Goal: Transaction & Acquisition: Purchase product/service

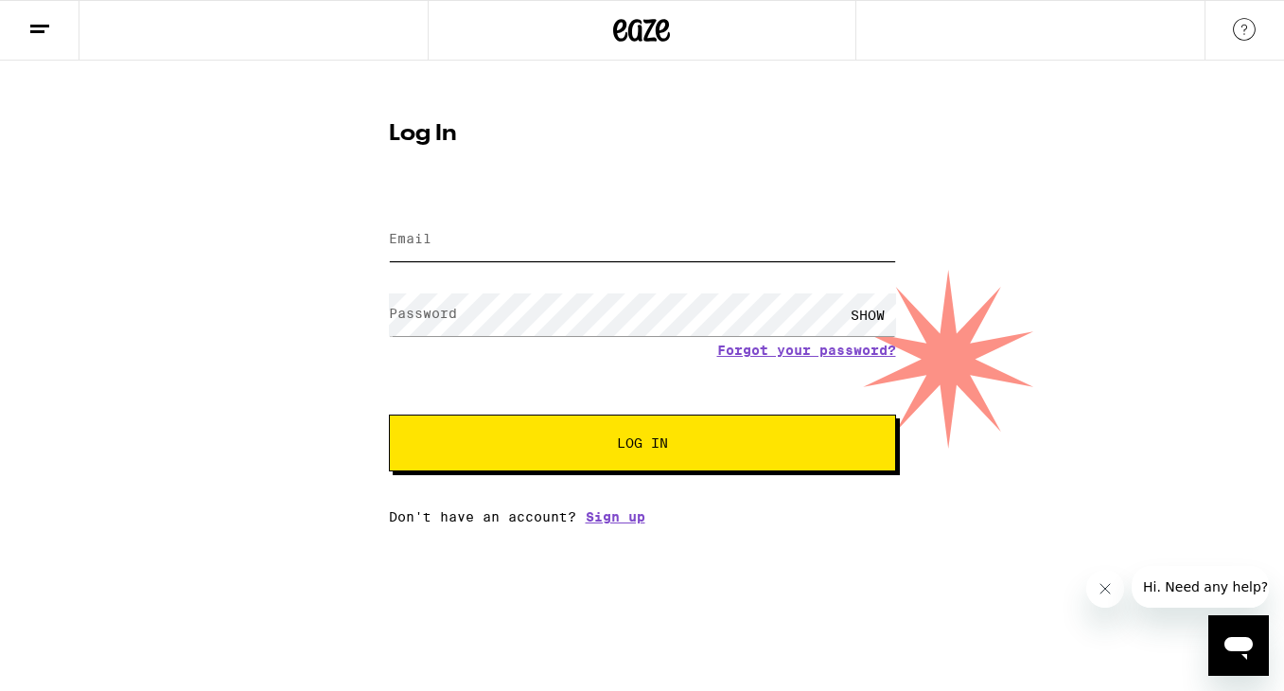
click at [644, 240] on input "Email" at bounding box center [642, 240] width 507 height 43
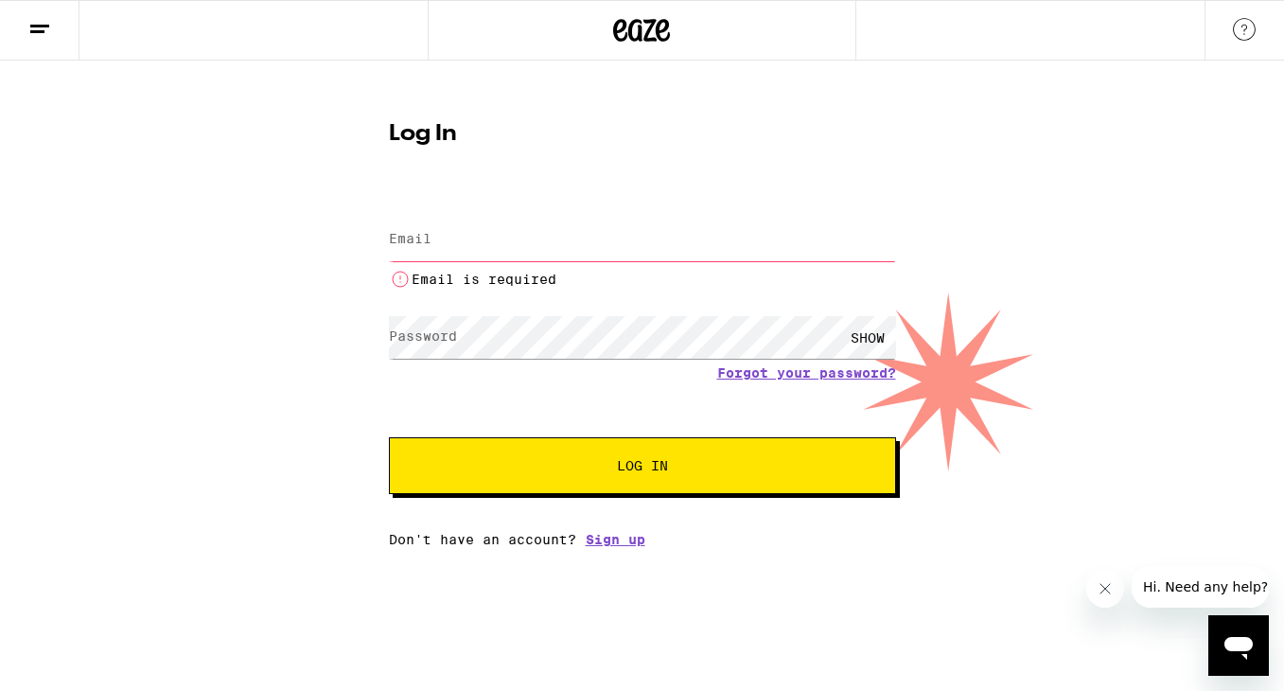
type input "[EMAIL_ADDRESS][DOMAIN_NAME]"
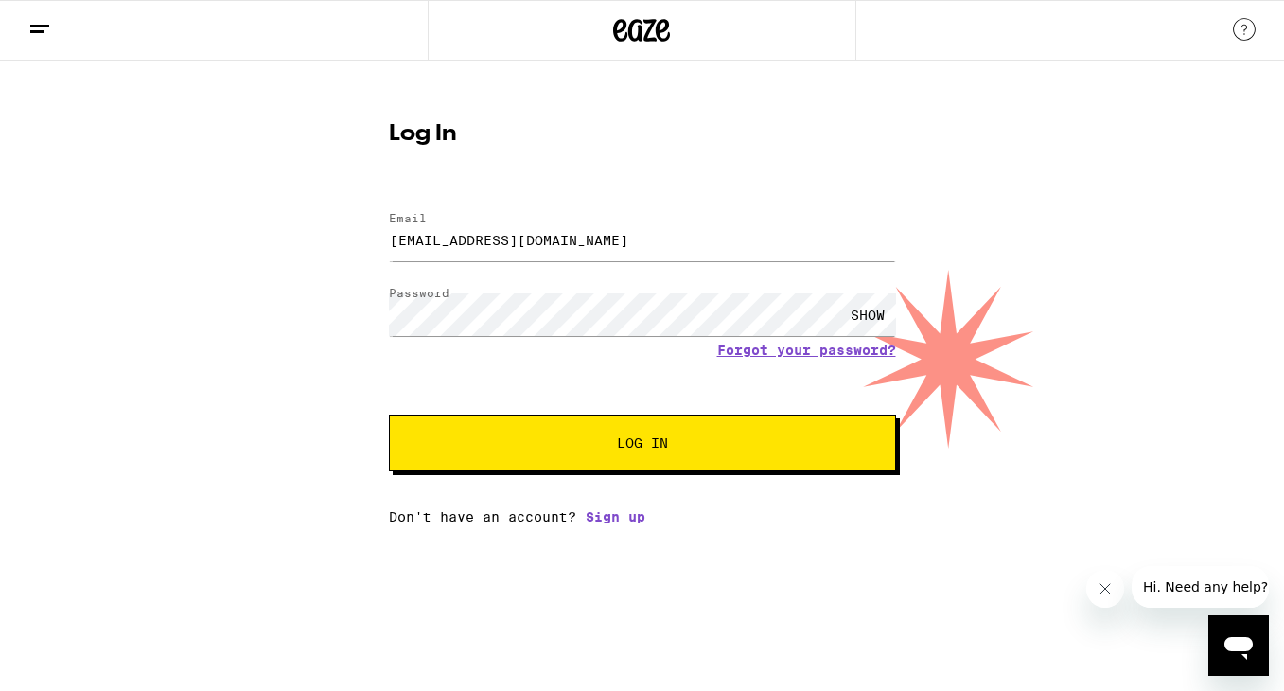
click at [633, 433] on button "Log In" at bounding box center [642, 443] width 507 height 57
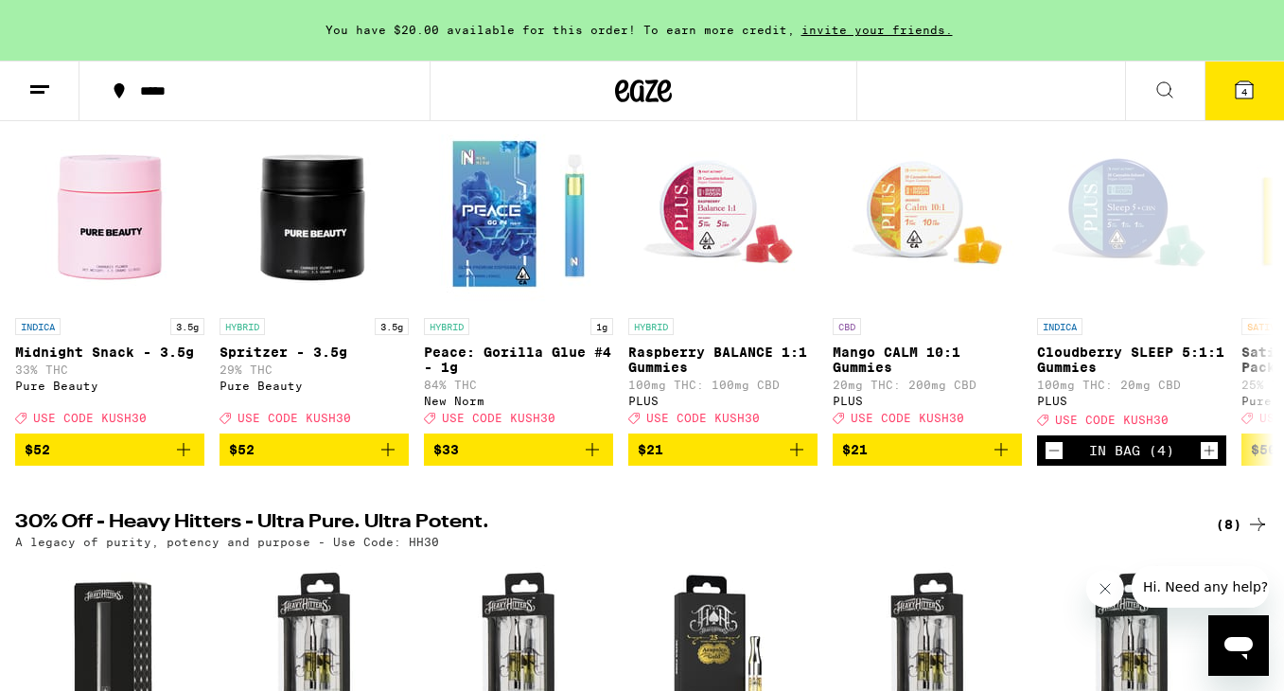
scroll to position [258, 0]
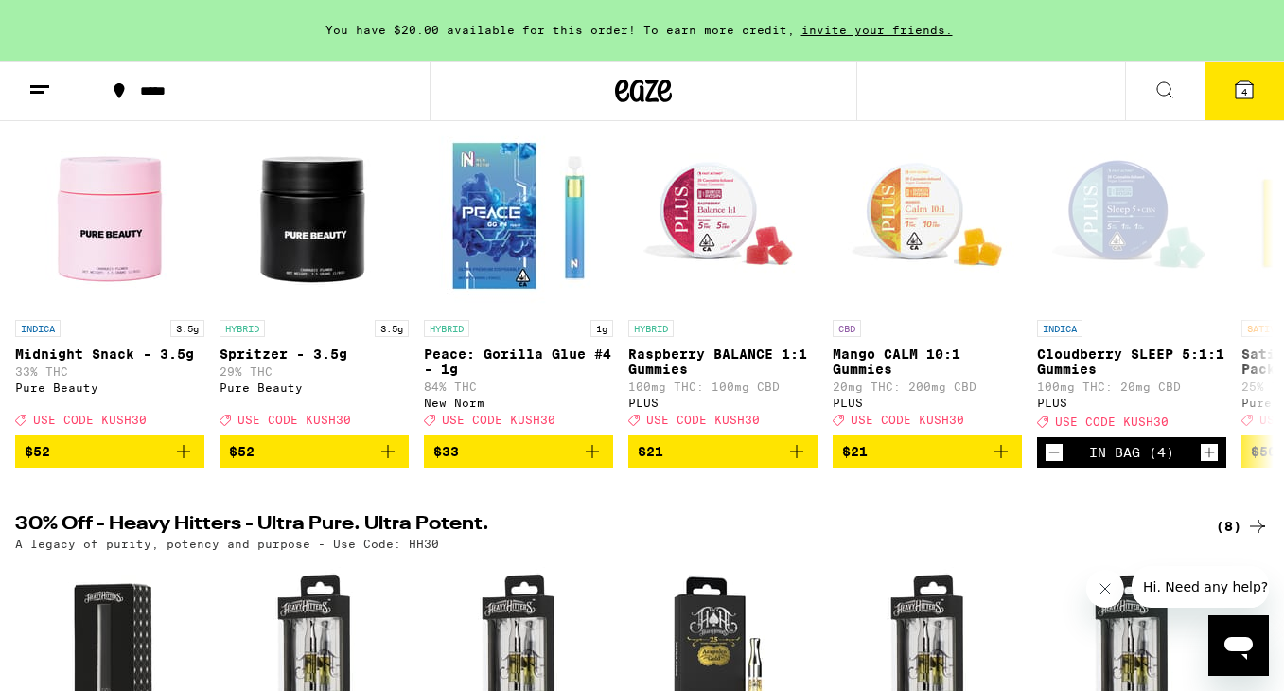
click at [1240, 98] on icon at bounding box center [1244, 90] width 23 height 23
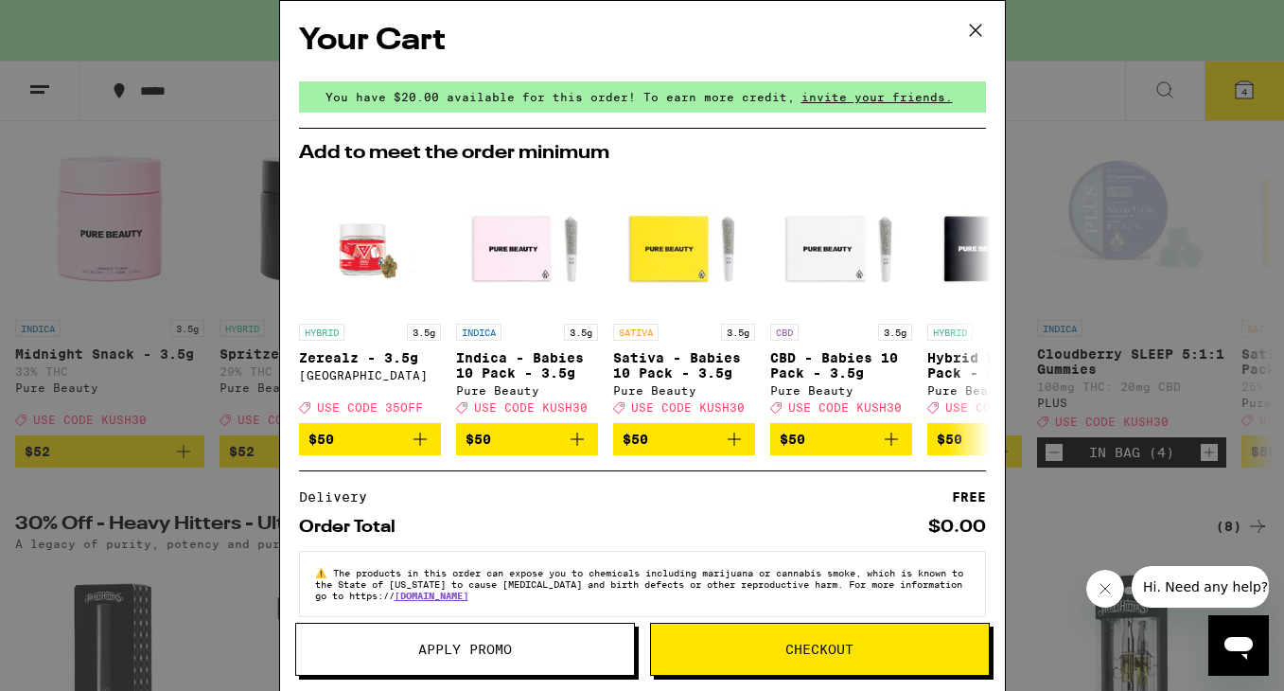
click at [779, 646] on span "Checkout" at bounding box center [820, 649] width 338 height 13
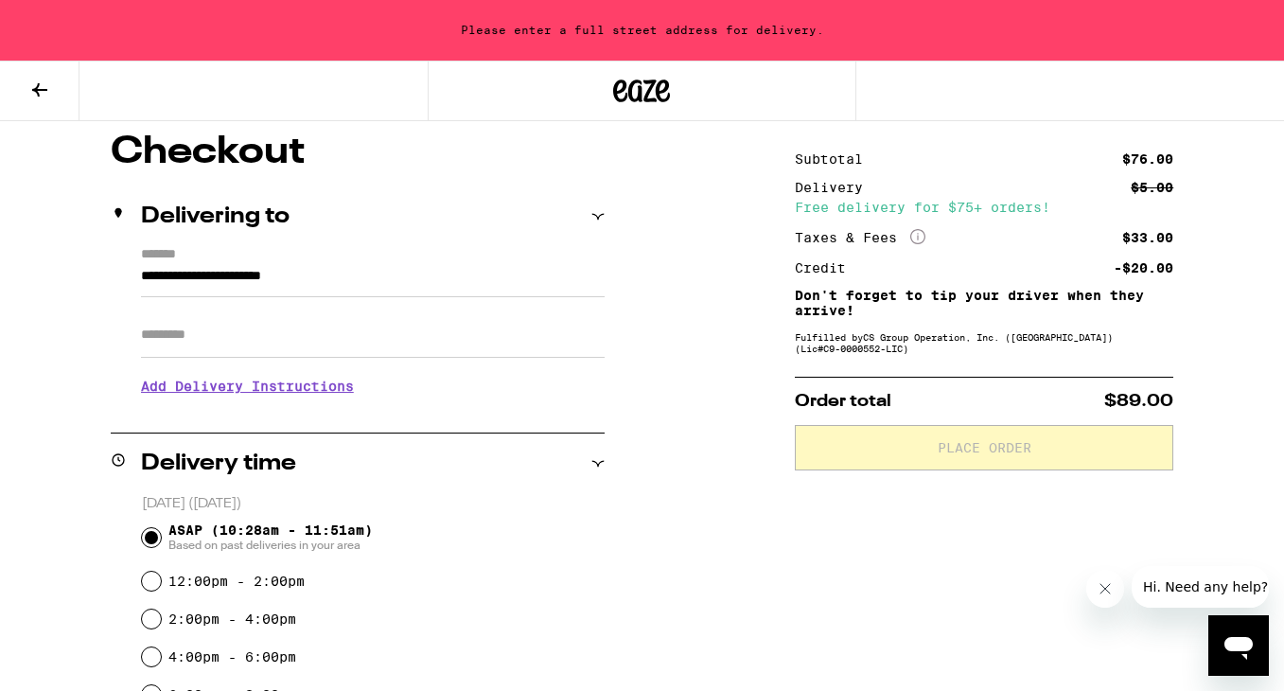
scroll to position [226, 0]
